Goal: Information Seeking & Learning: Learn about a topic

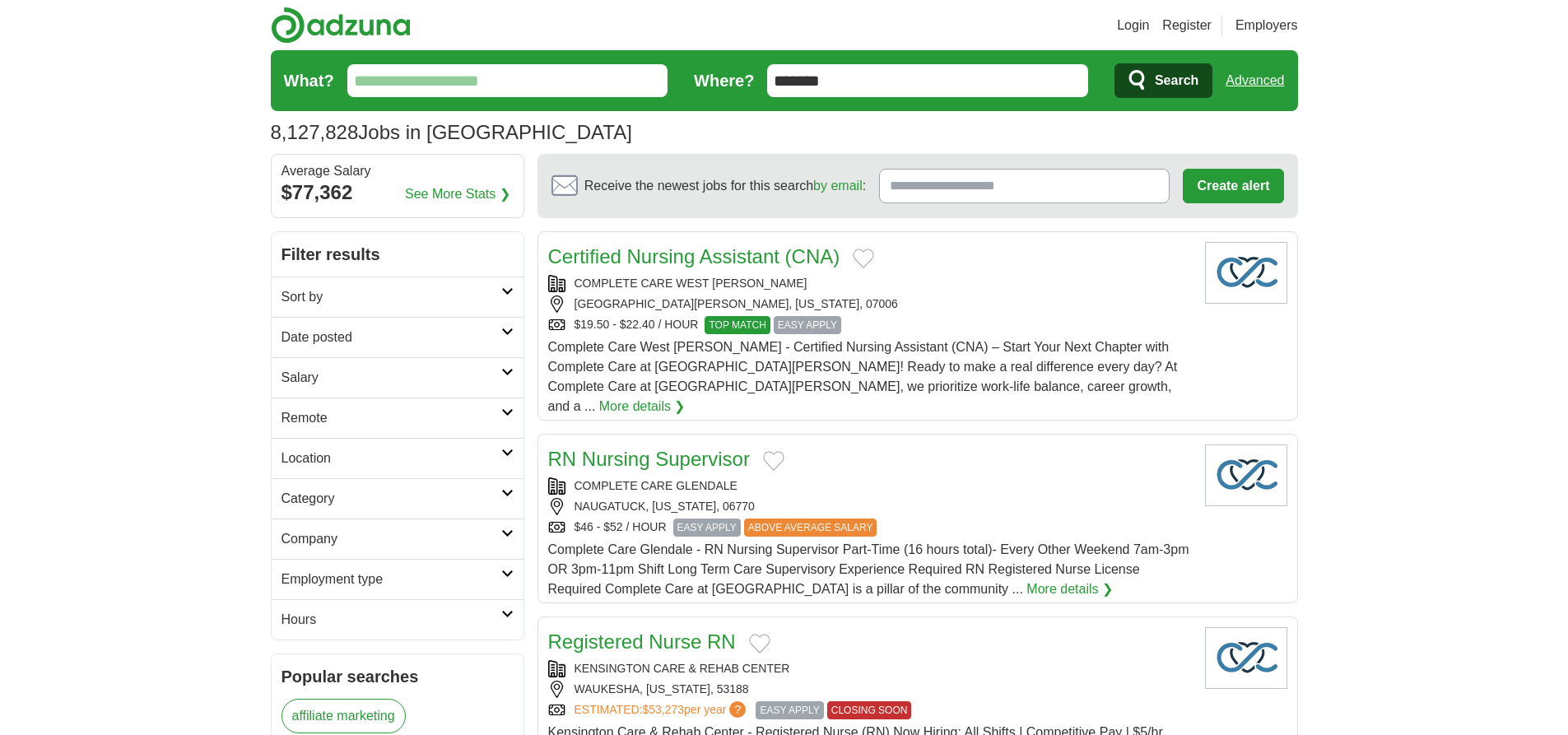
type input "*******"
click at [1255, 81] on link "Advanced" at bounding box center [1256, 80] width 59 height 33
